Goal: Transaction & Acquisition: Purchase product/service

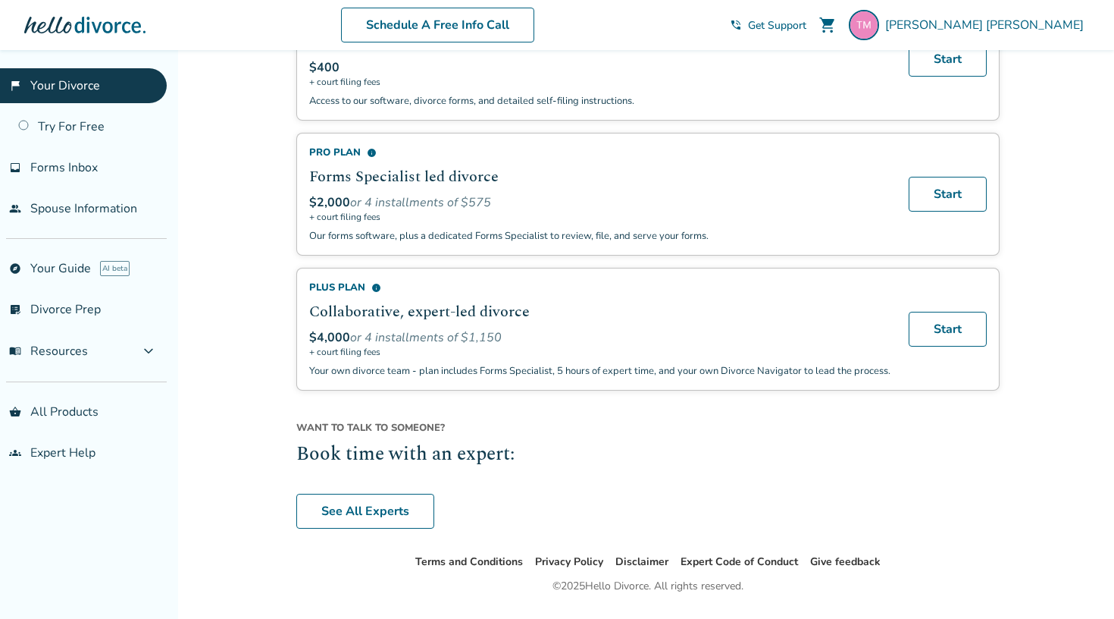
scroll to position [1032, 0]
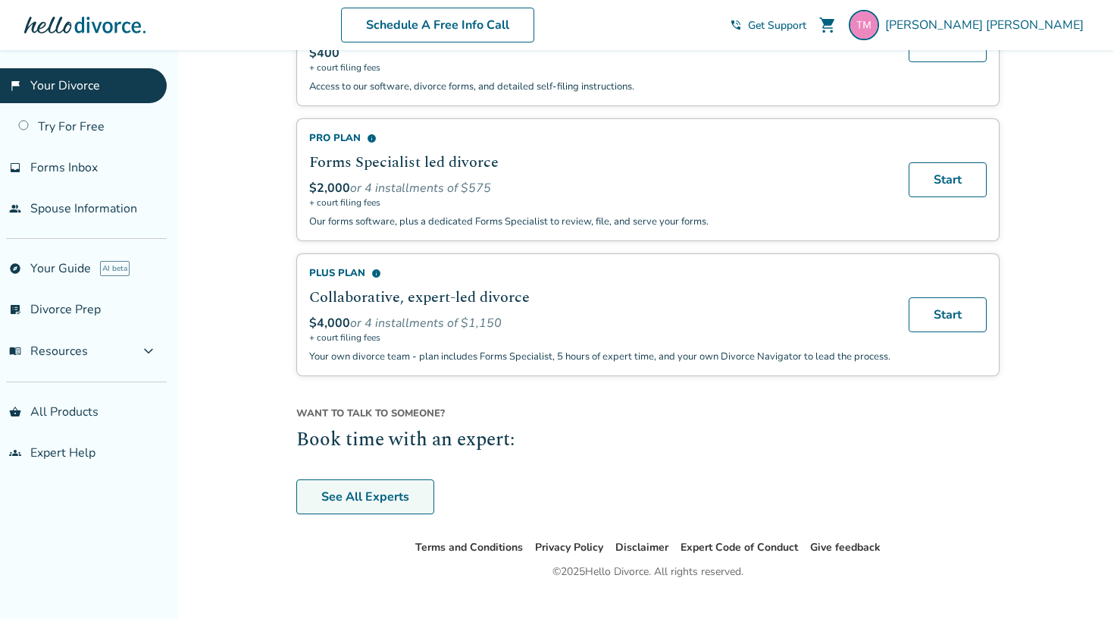
click at [353, 507] on link "See All Experts" at bounding box center [365, 496] width 138 height 35
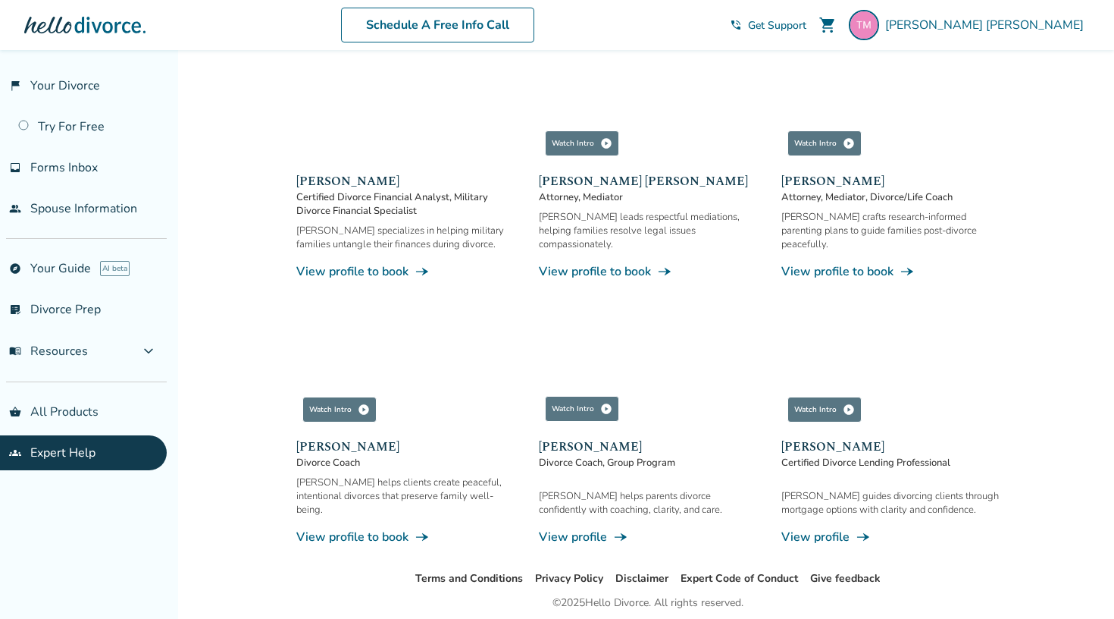
scroll to position [769, 0]
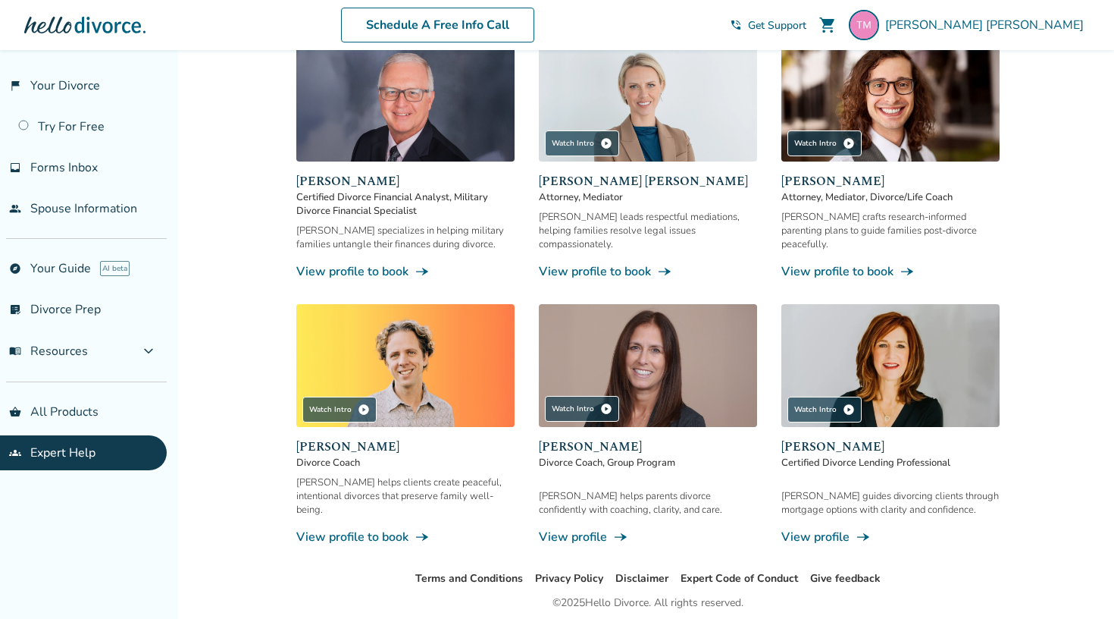
click at [564, 500] on div "[PERSON_NAME] helps parents divorce confidently with coaching, clarity, and car…" at bounding box center [648, 517] width 218 height 56
click at [566, 528] on link "View profile line_end_arrow_notch" at bounding box center [648, 536] width 218 height 17
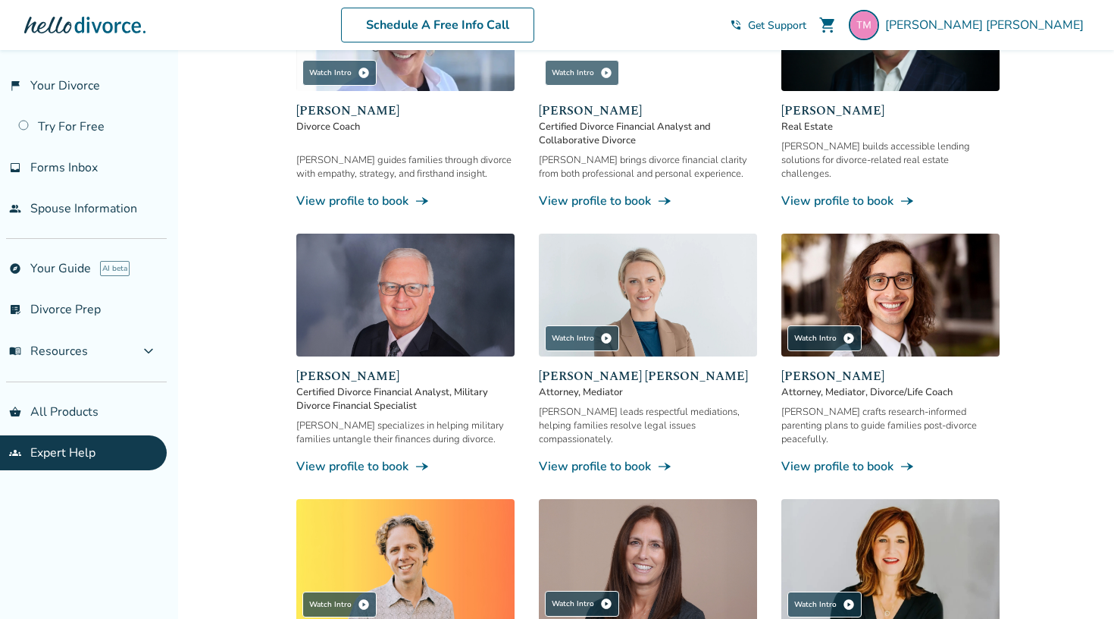
scroll to position [573, 0]
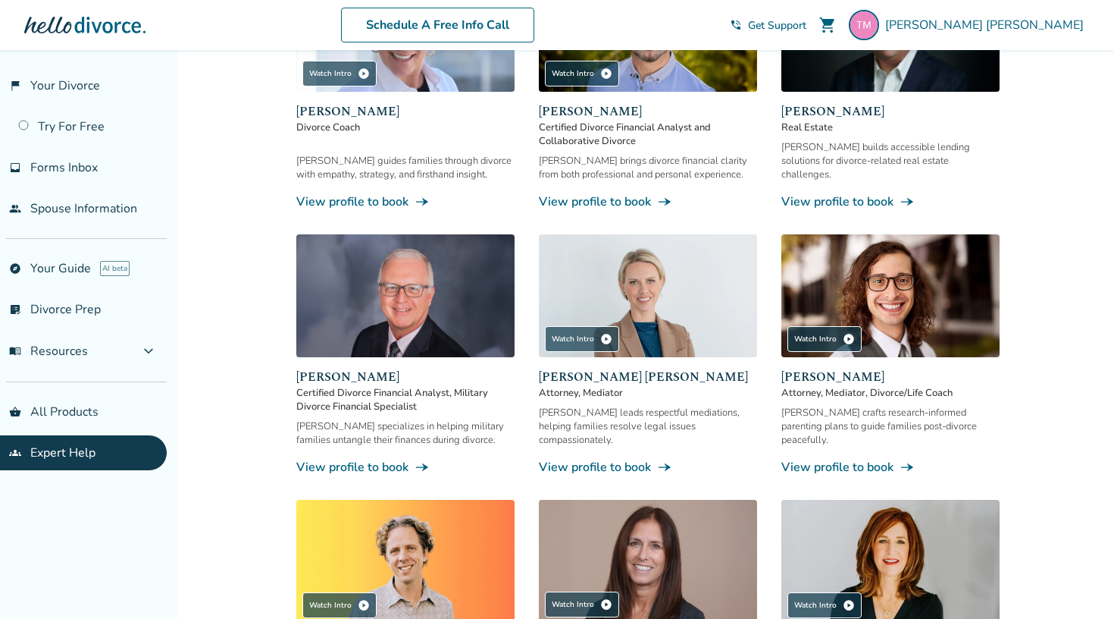
click at [648, 297] on img at bounding box center [648, 295] width 218 height 123
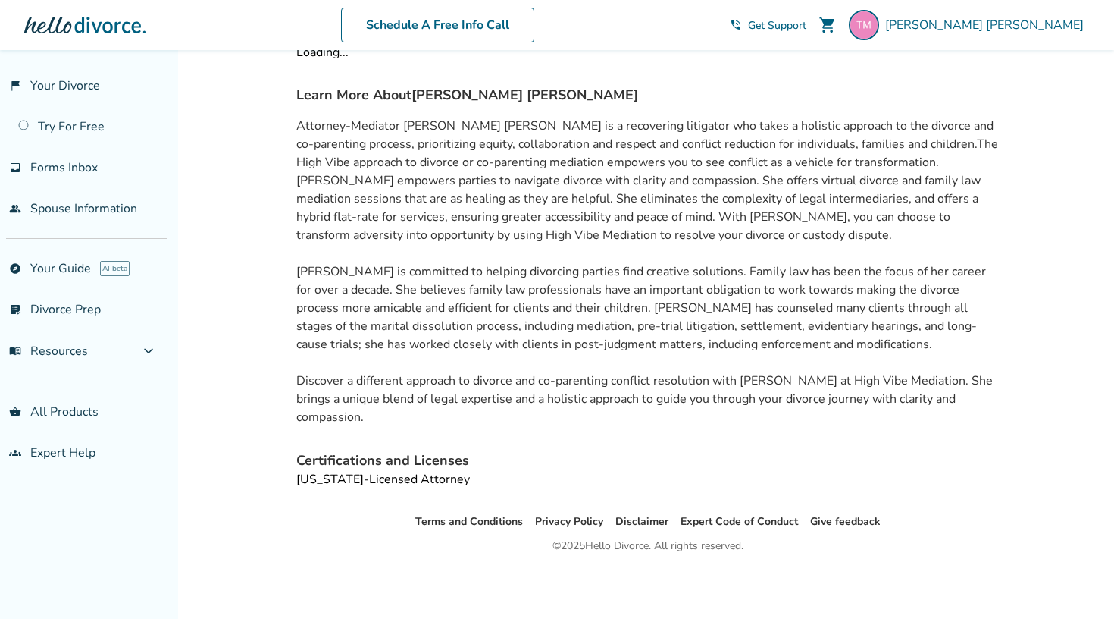
scroll to position [50, 0]
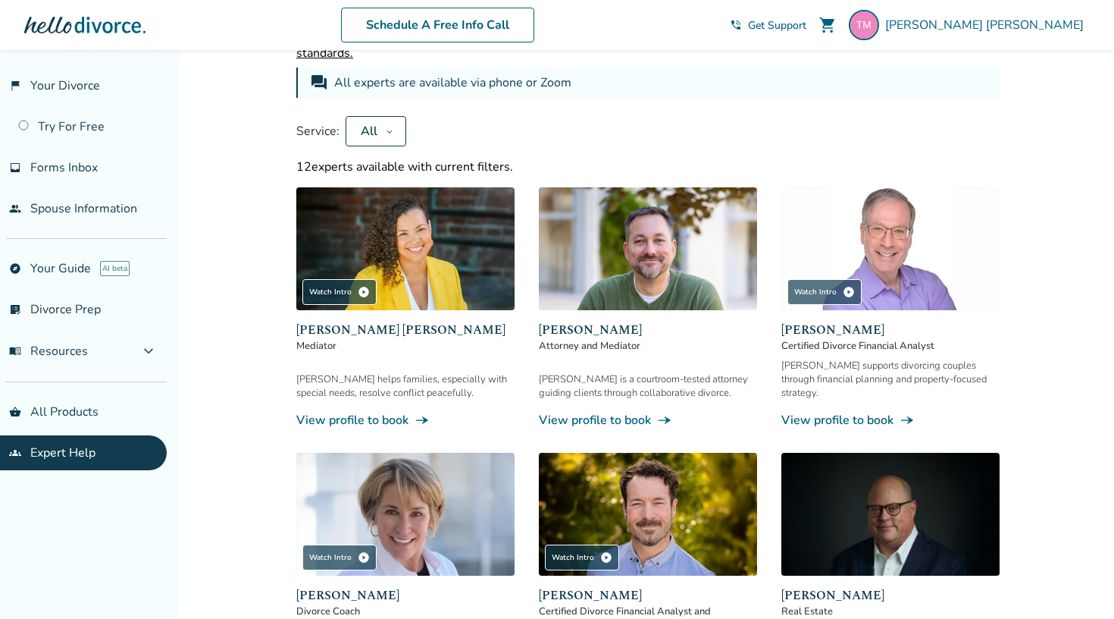
scroll to position [90, 0]
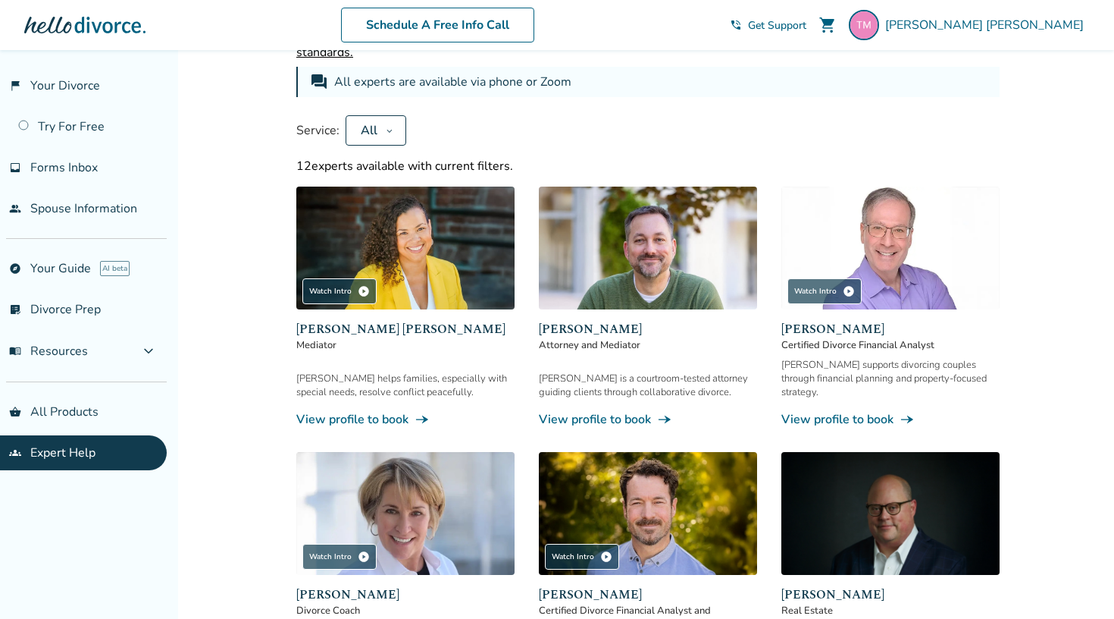
click at [892, 289] on img at bounding box center [891, 247] width 218 height 123
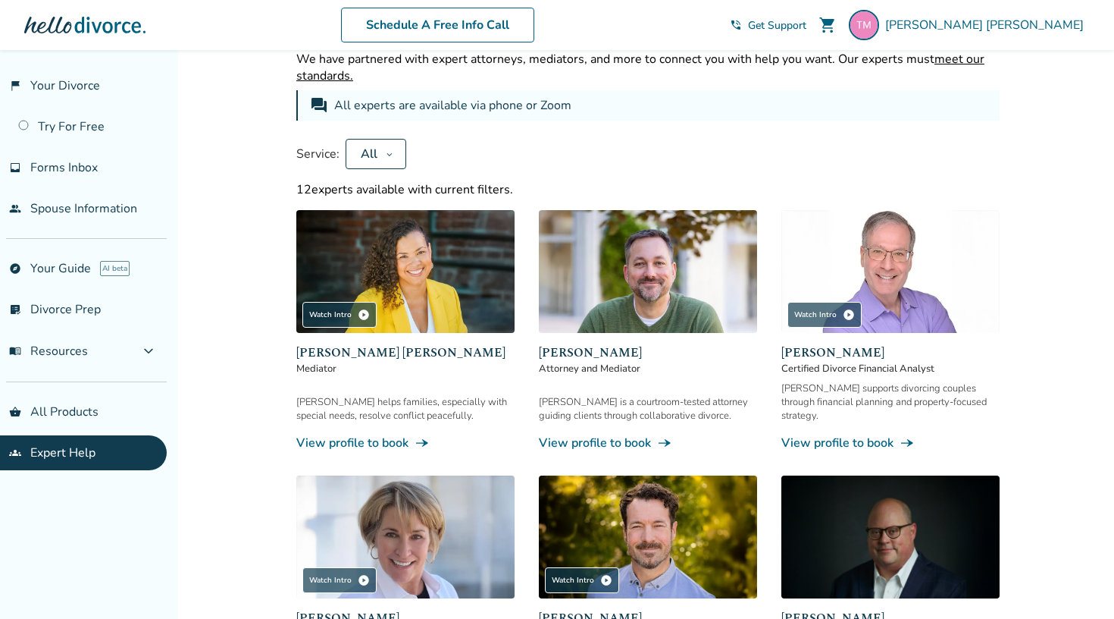
scroll to position [71, 0]
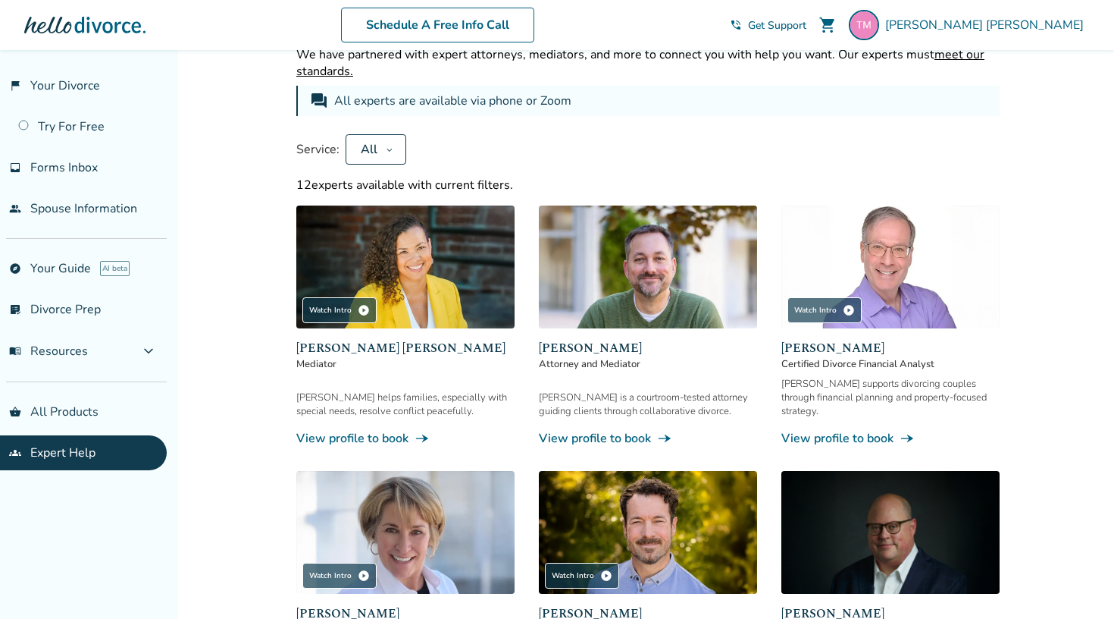
click at [416, 277] on img at bounding box center [405, 266] width 218 height 123
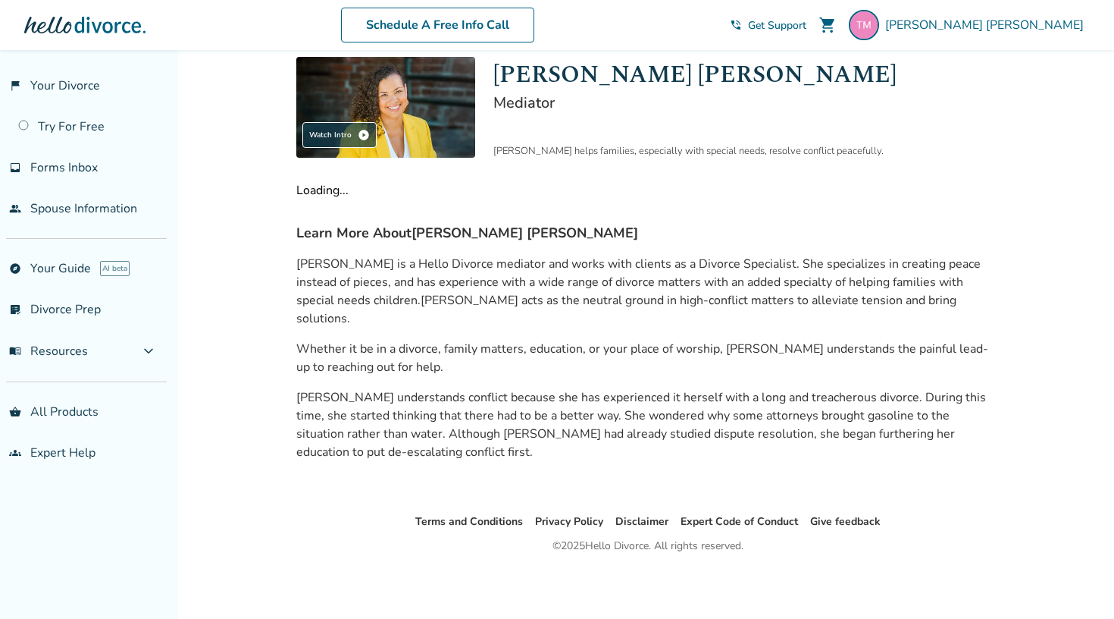
scroll to position [50, 0]
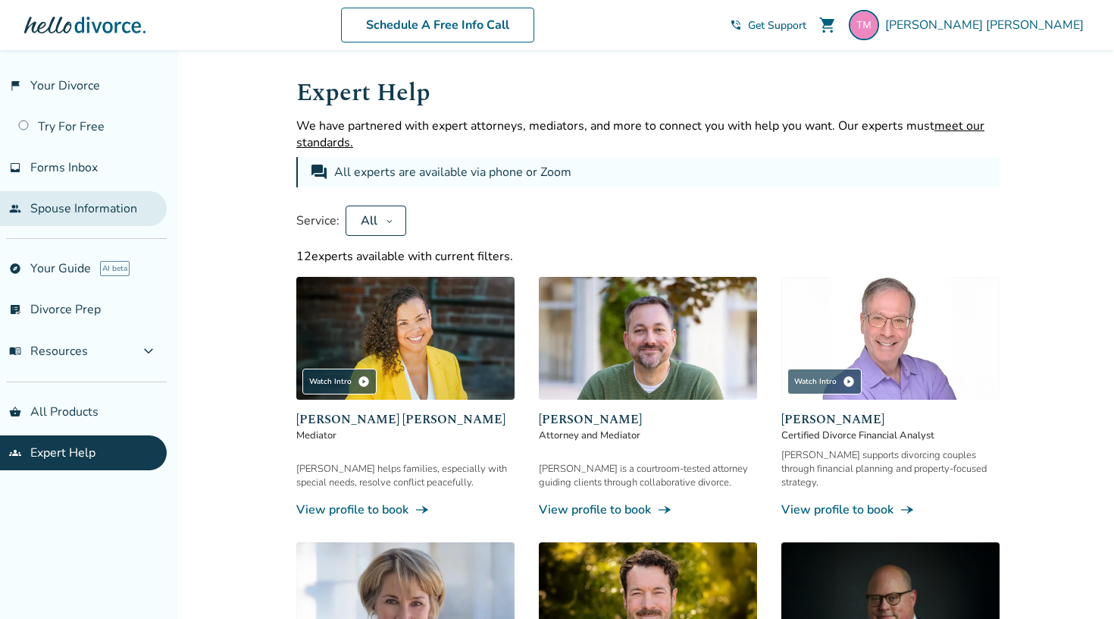
click at [94, 199] on link "people Spouse Information" at bounding box center [83, 208] width 167 height 35
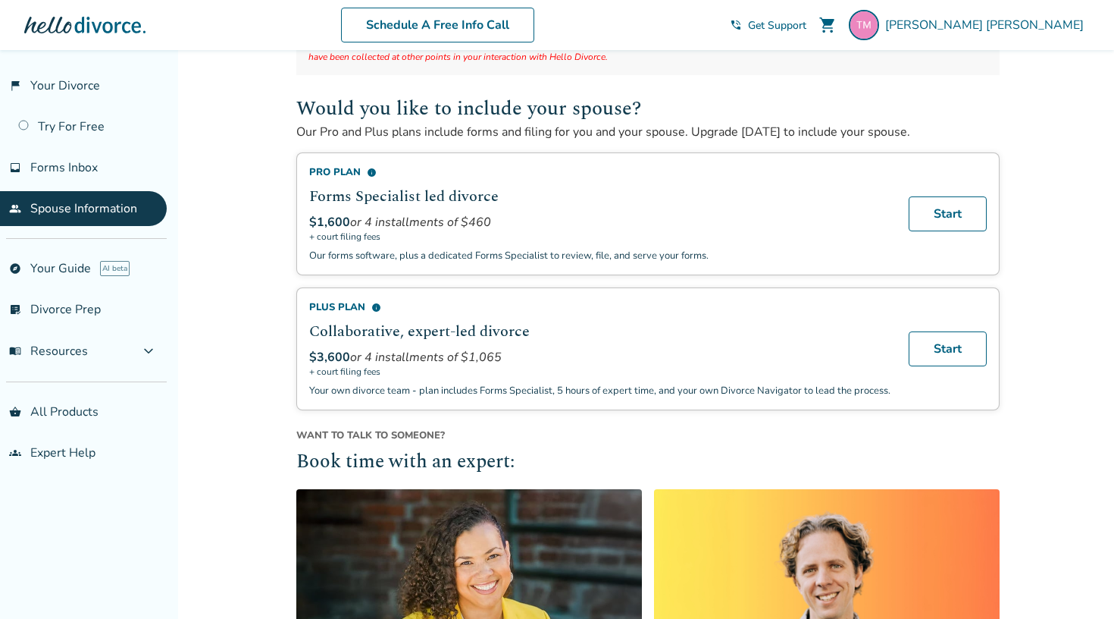
scroll to position [189, 0]
click at [54, 413] on link "shopping_basket All Products" at bounding box center [83, 411] width 167 height 35
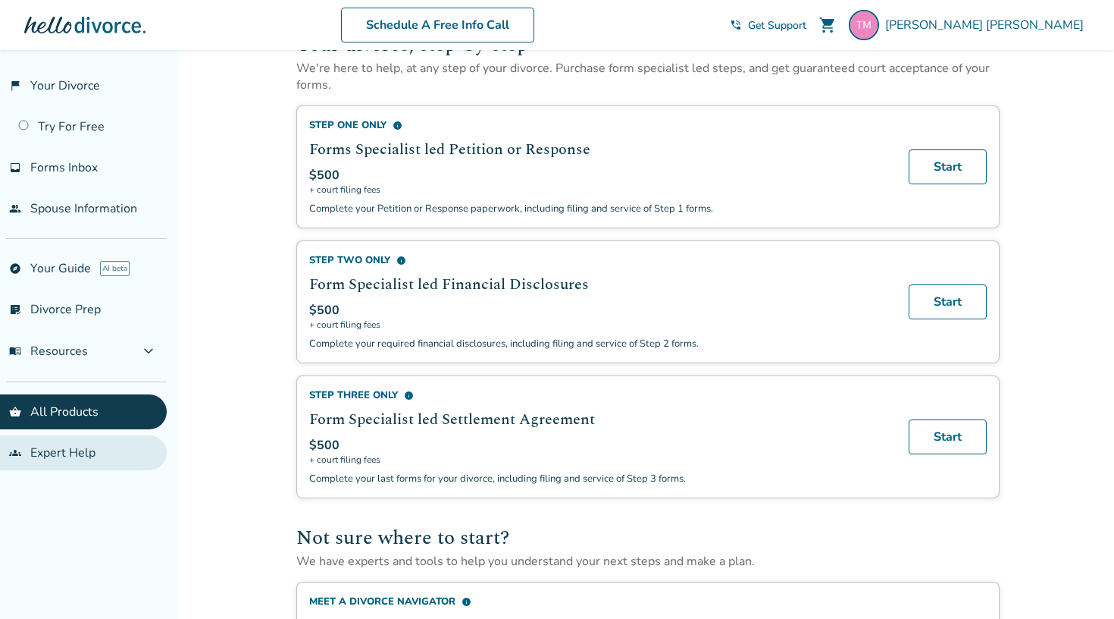
scroll to position [515, 0]
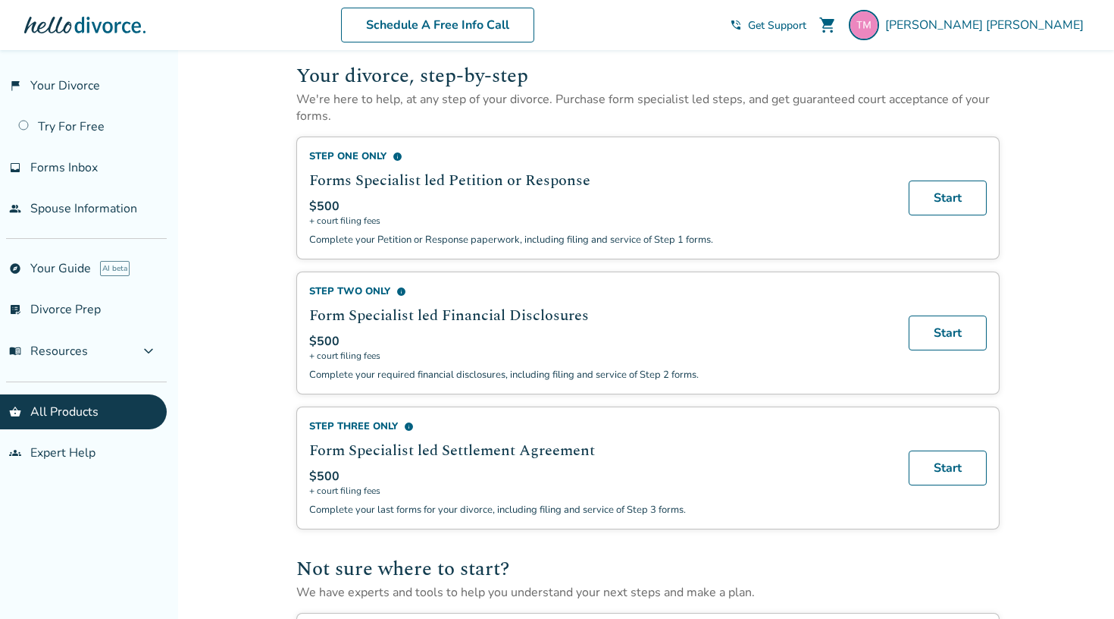
click at [404, 296] on span "info" at bounding box center [401, 292] width 10 height 10
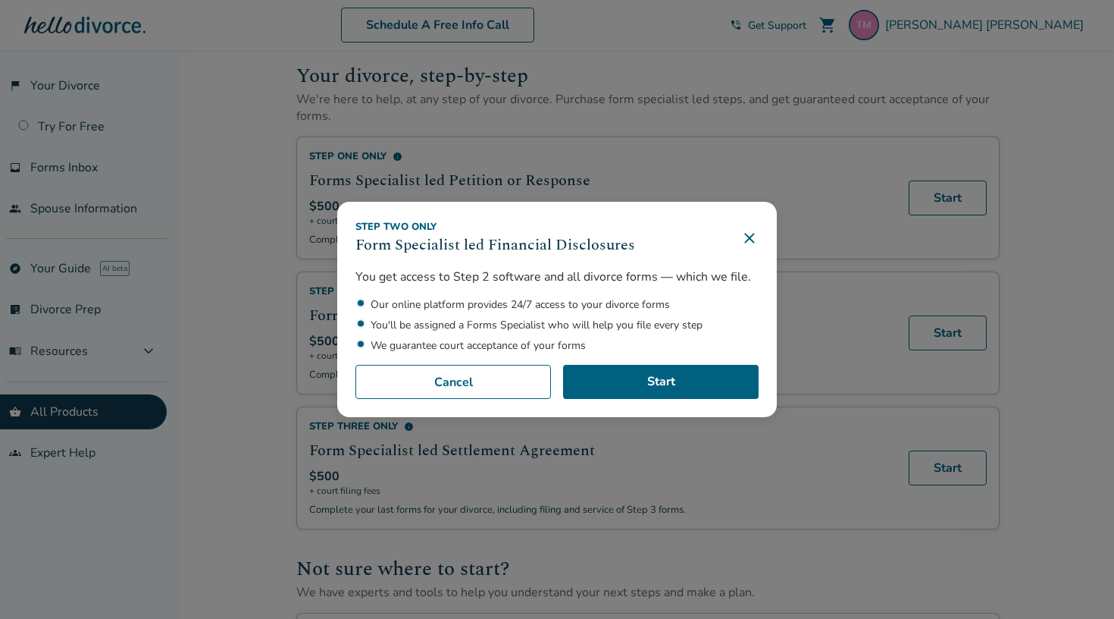
click at [747, 237] on icon at bounding box center [749, 238] width 10 height 10
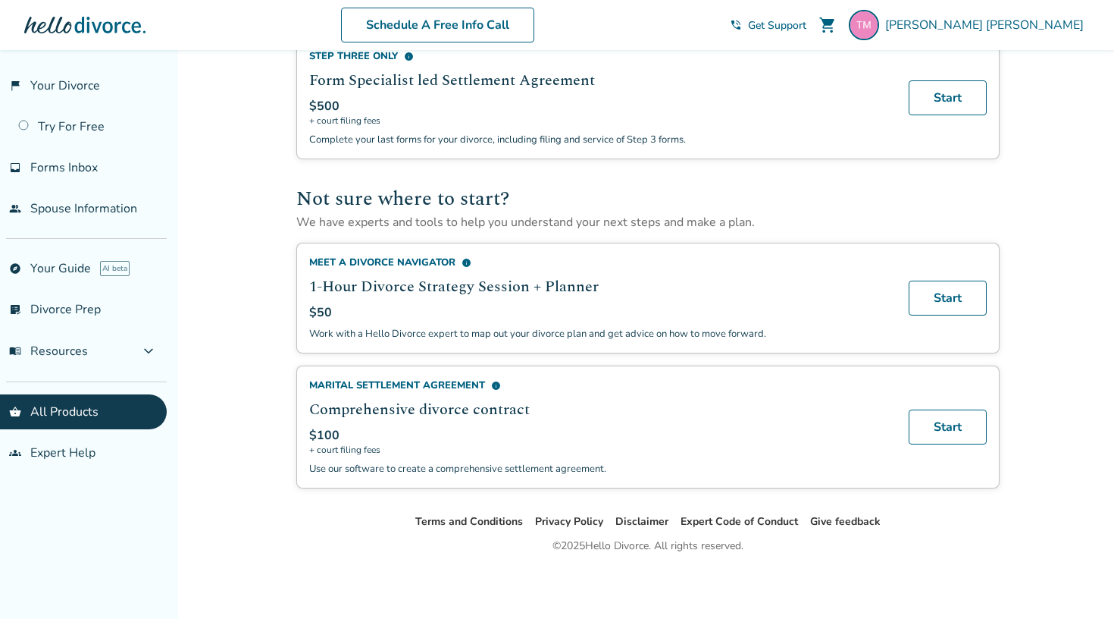
scroll to position [898, 0]
click at [941, 429] on link "Start" at bounding box center [948, 426] width 78 height 35
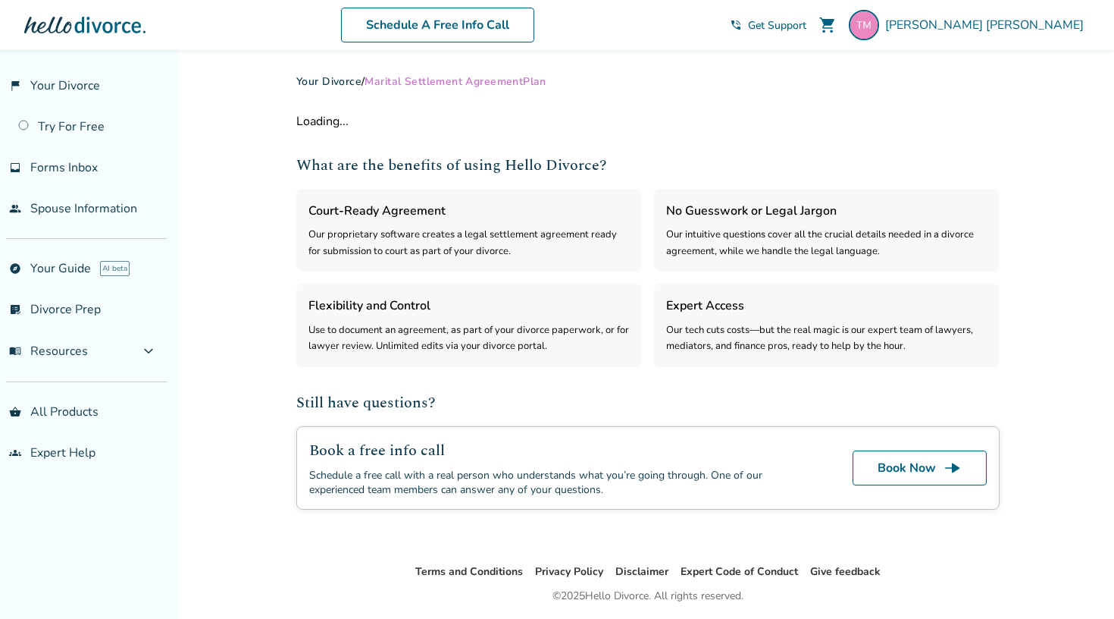
select select "***"
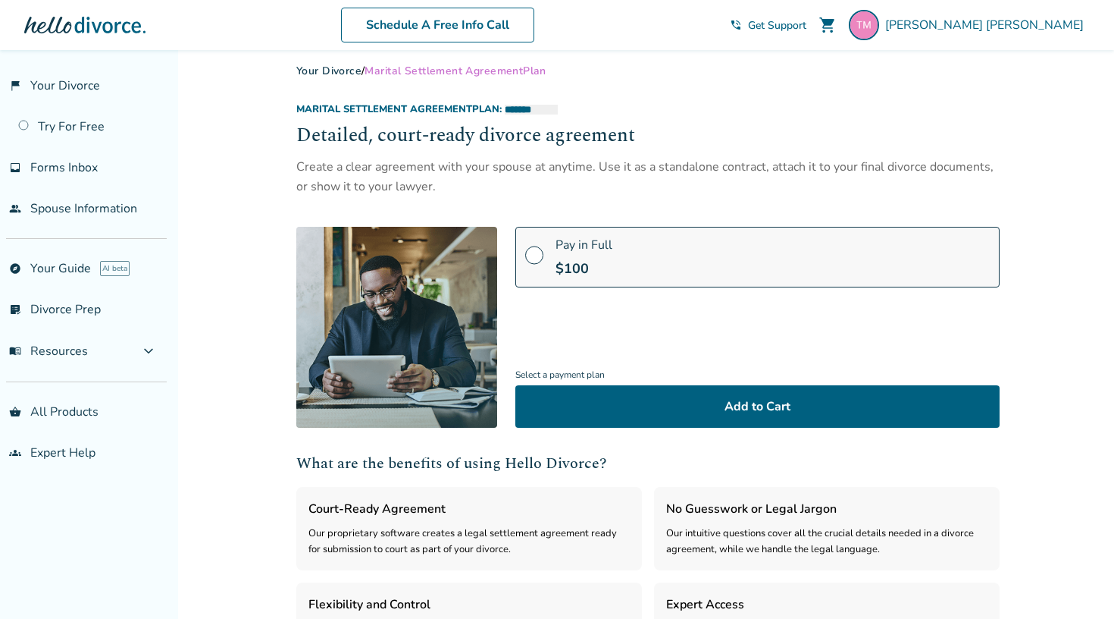
scroll to position [11, 0]
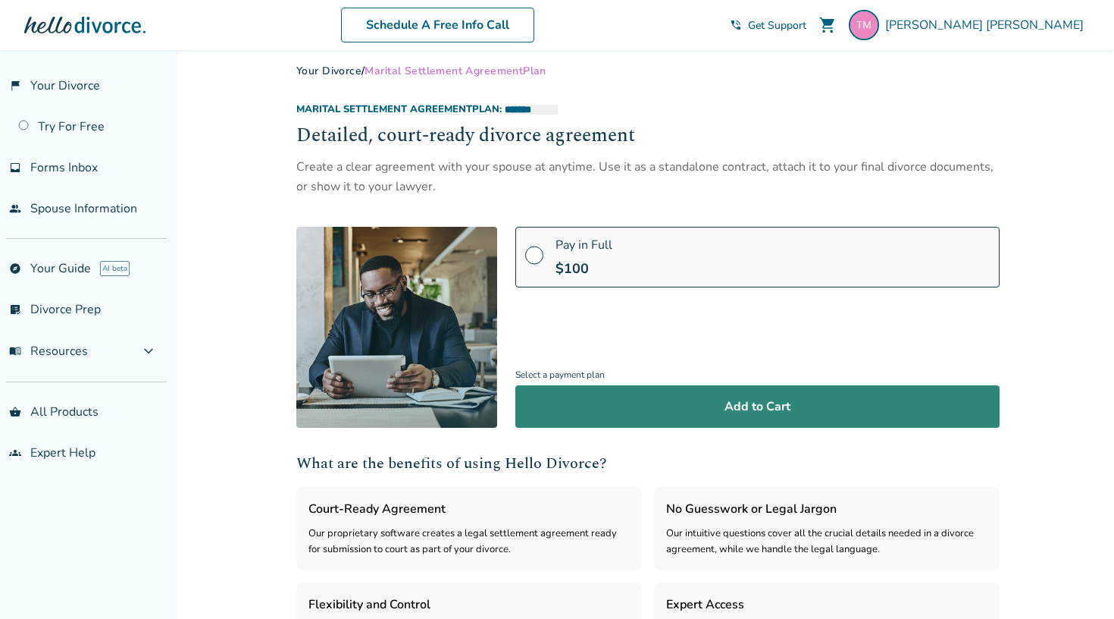
click at [697, 398] on button "Add to Cart" at bounding box center [757, 406] width 484 height 42
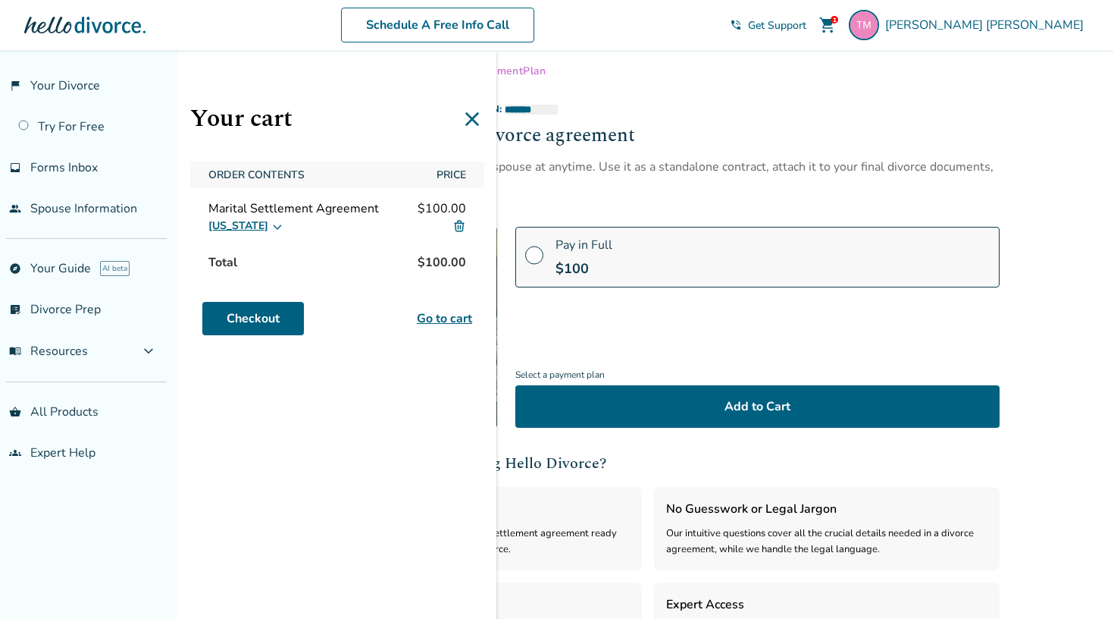
click at [467, 118] on icon at bounding box center [472, 119] width 24 height 24
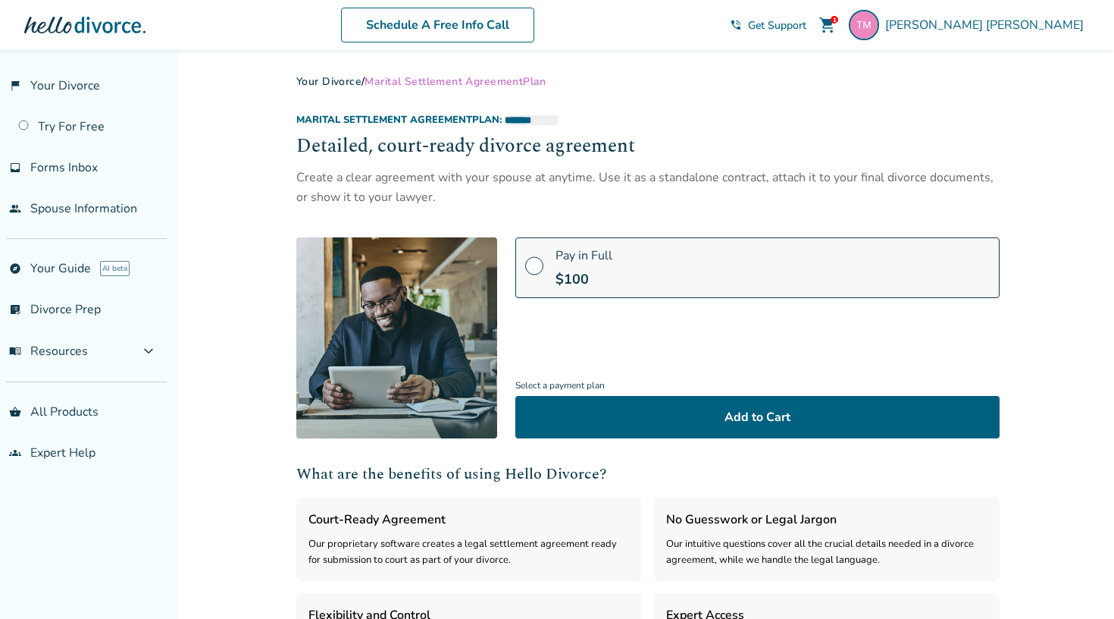
scroll to position [0, 0]
